Goal: Navigation & Orientation: Find specific page/section

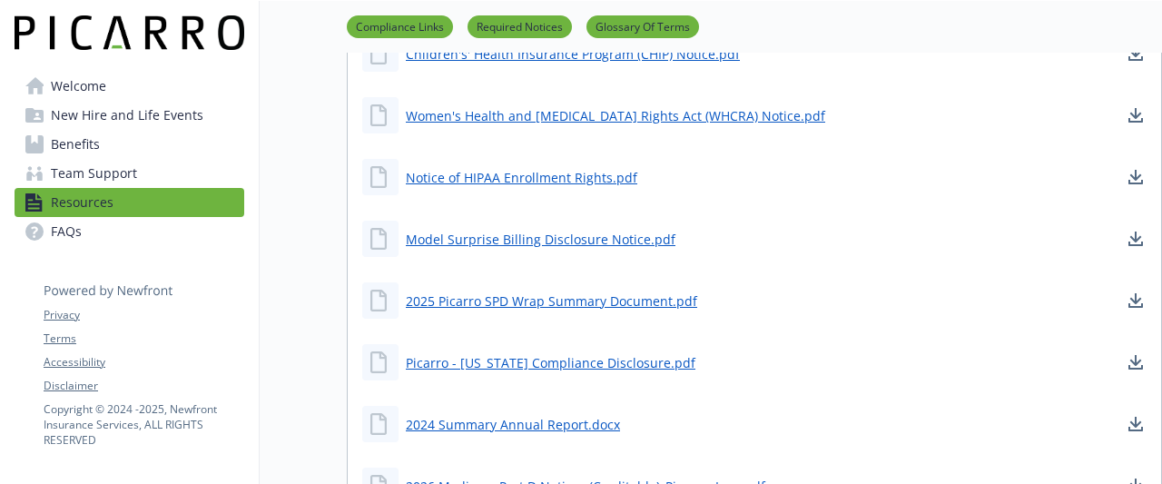
scroll to position [824, 0]
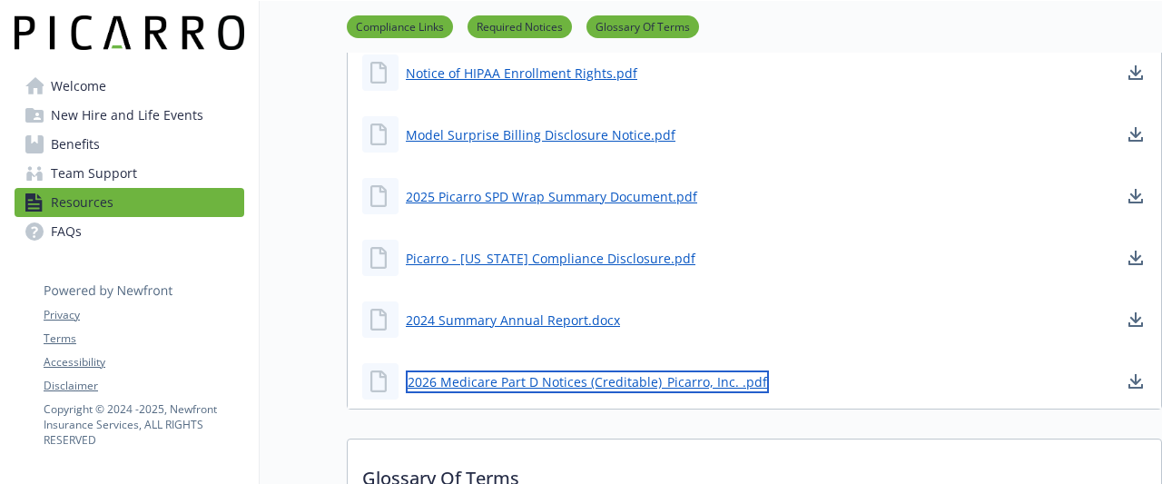
click at [502, 386] on link "2026 Medicare Part D Notices (Creditable)_Picarro, Inc. .pdf" at bounding box center [587, 381] width 363 height 23
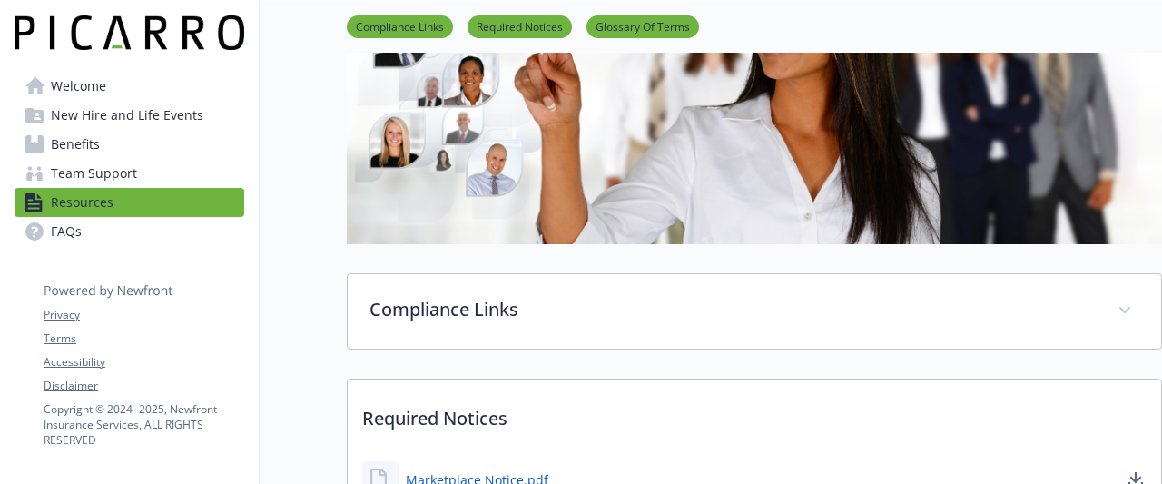
scroll to position [0, 0]
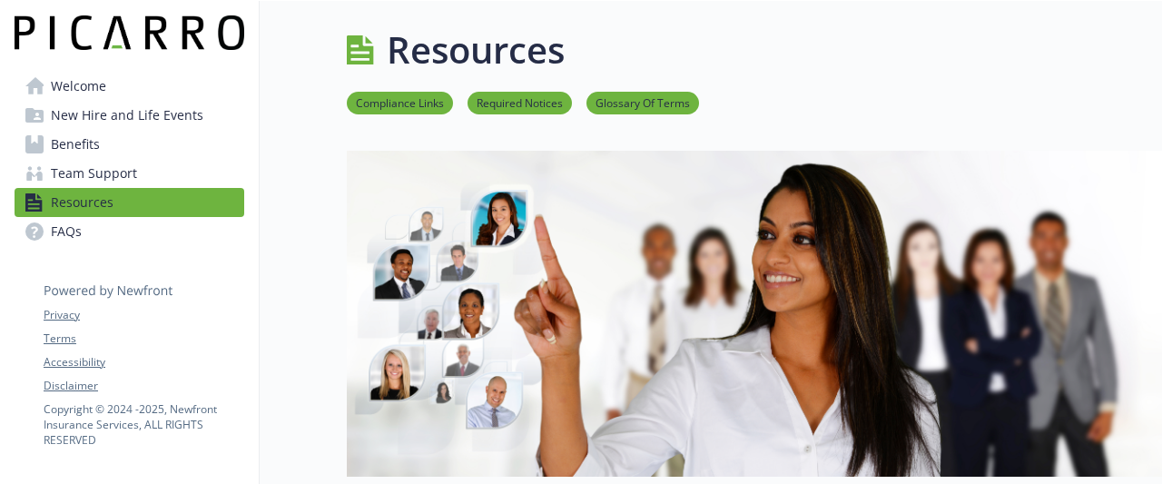
click at [71, 151] on span "Benefits" at bounding box center [75, 144] width 49 height 29
click at [101, 177] on span "Team Support" at bounding box center [94, 173] width 86 height 29
